Goal: Task Accomplishment & Management: Use online tool/utility

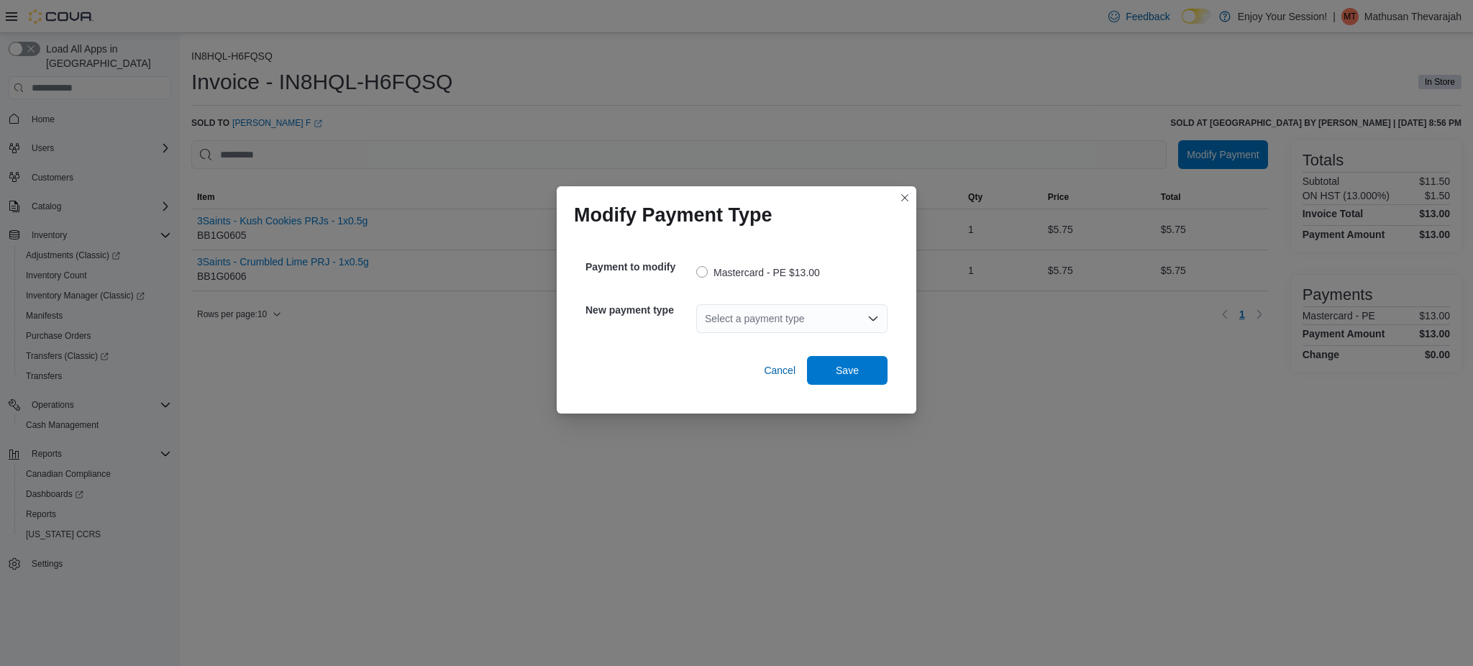
click at [780, 321] on div "Select a payment type" at bounding box center [791, 318] width 191 height 29
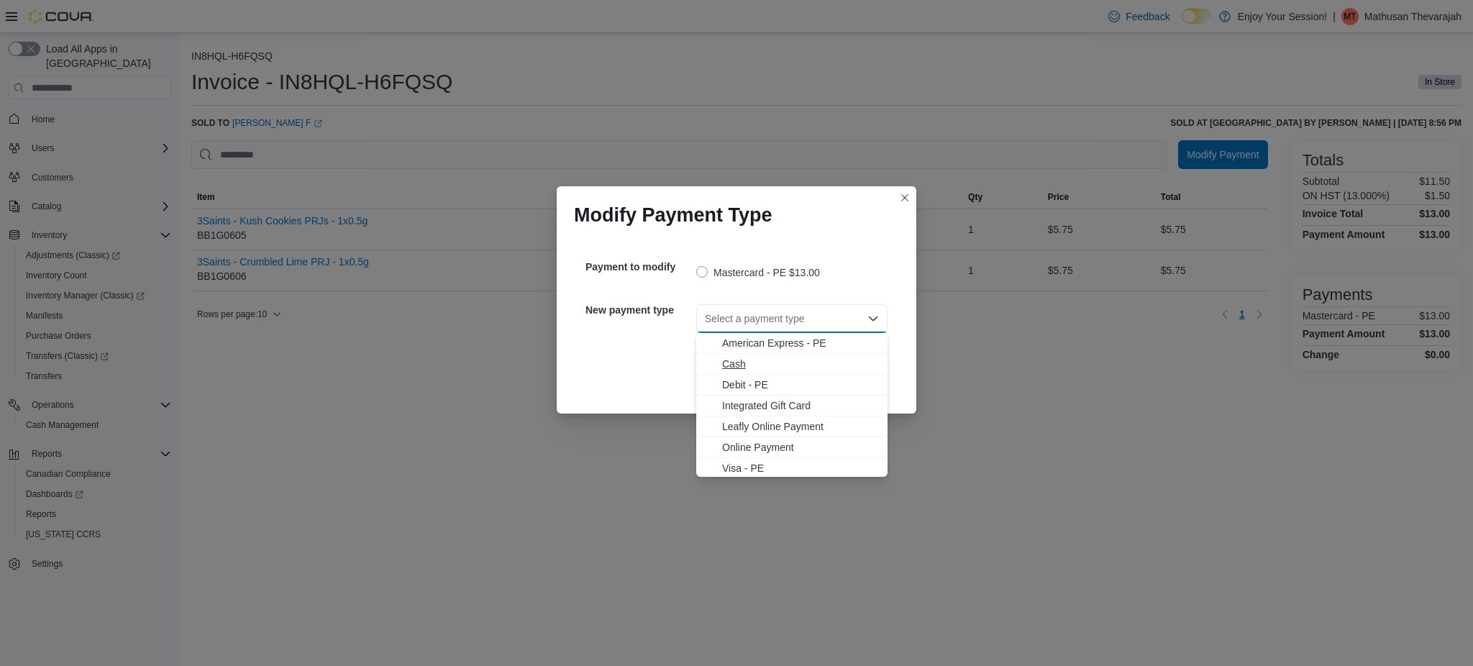
click at [729, 360] on span "Cash" at bounding box center [800, 364] width 157 height 14
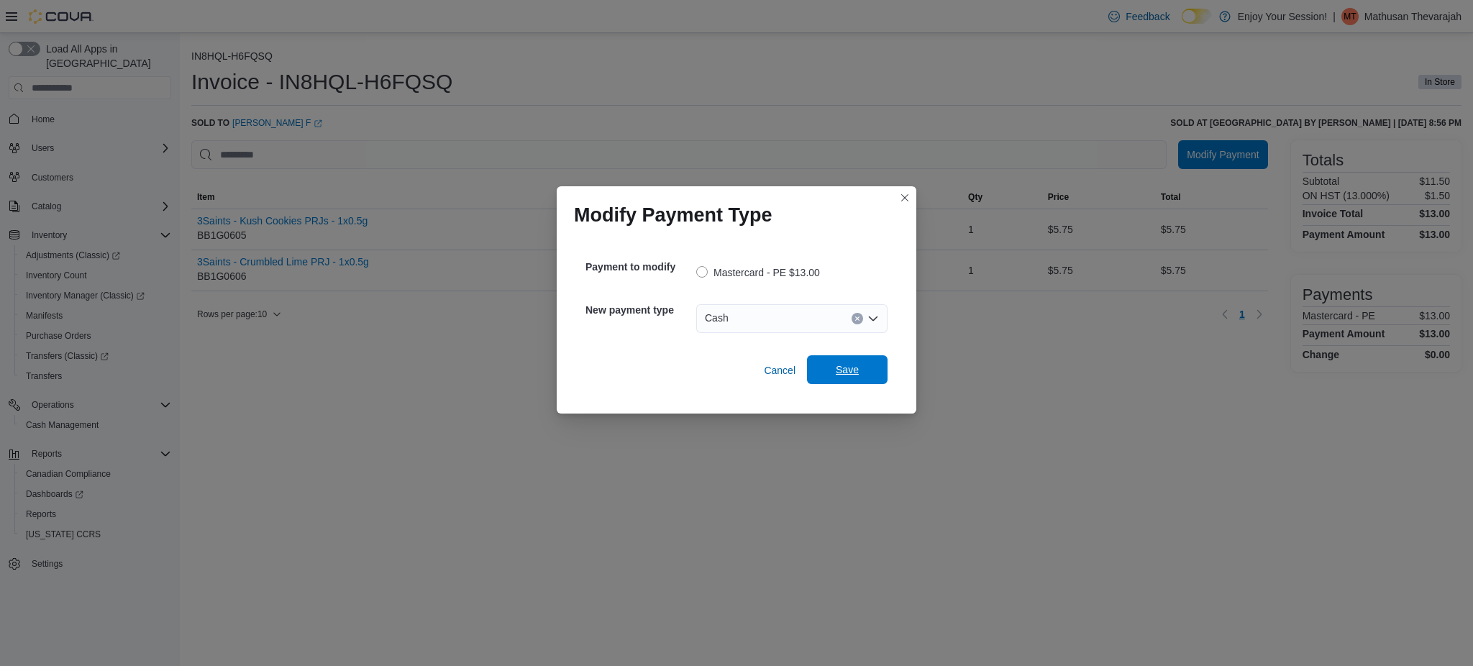
click at [854, 369] on span "Save" at bounding box center [847, 369] width 23 height 14
click at [900, 196] on button "Closes this modal window" at bounding box center [904, 196] width 17 height 17
